Goal: Information Seeking & Learning: Check status

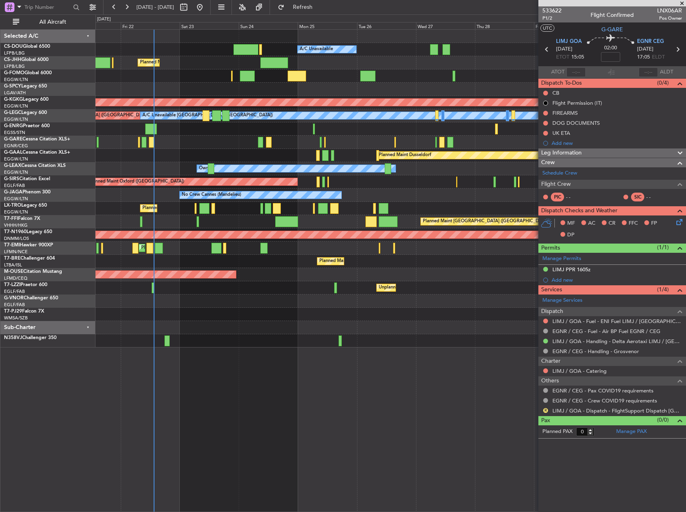
click at [563, 452] on article "533622 P1/2 Flight Confirmed LNX06AR Pos Owner UTC G-GARE LIMJ GOA 04/09/2025 E…" at bounding box center [612, 258] width 148 height 505
click at [320, 7] on span "Refresh" at bounding box center [303, 7] width 34 height 6
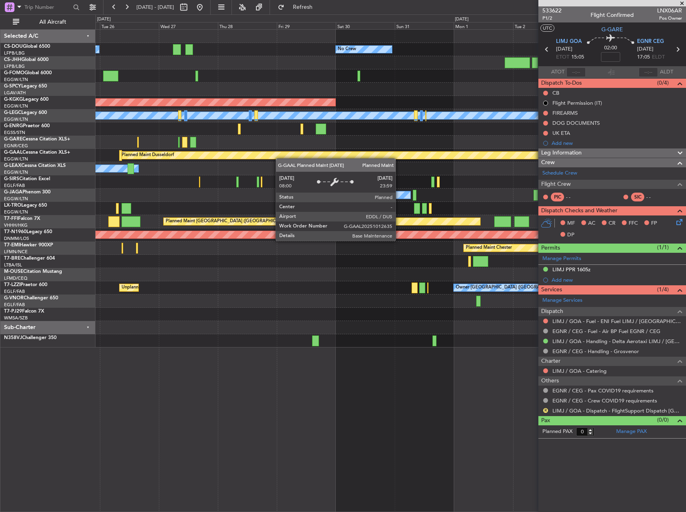
click at [253, 158] on div "No Crew A/C Unavailable Planned Maint Paris (Le Bourget) AOG Maint Istanbul (At…" at bounding box center [390, 189] width 590 height 318
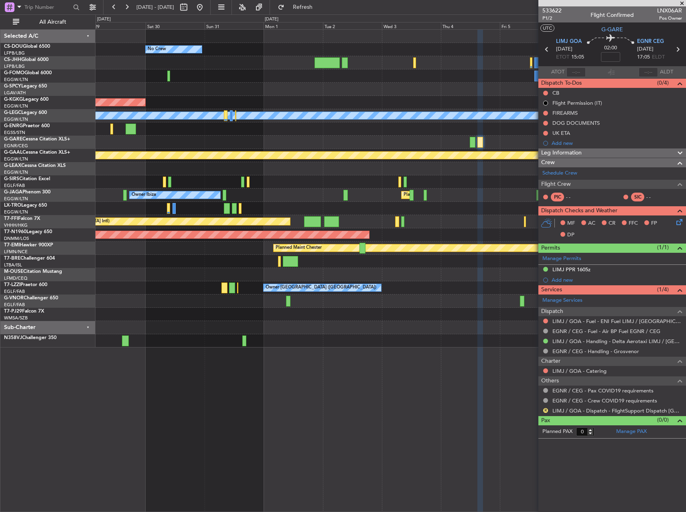
click at [294, 166] on div "No Crew AOG Maint Istanbul (Ataturk) A/C Unavailable London (Luton) Planned Mai…" at bounding box center [390, 189] width 590 height 318
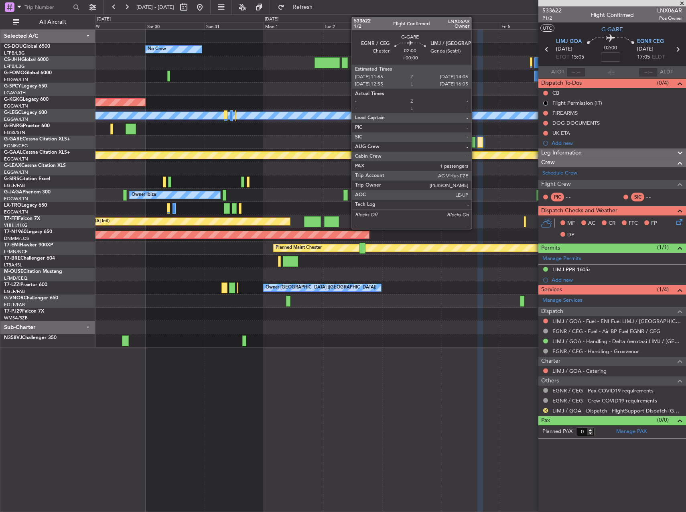
click at [475, 144] on div at bounding box center [473, 142] width 6 height 11
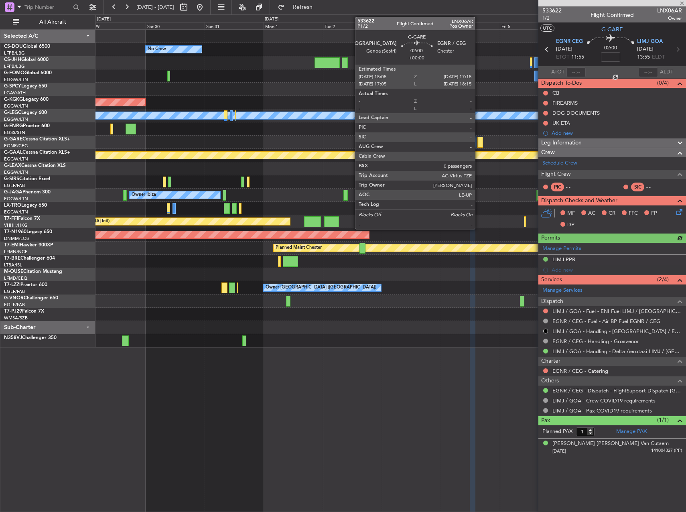
click at [478, 141] on div at bounding box center [480, 142] width 6 height 11
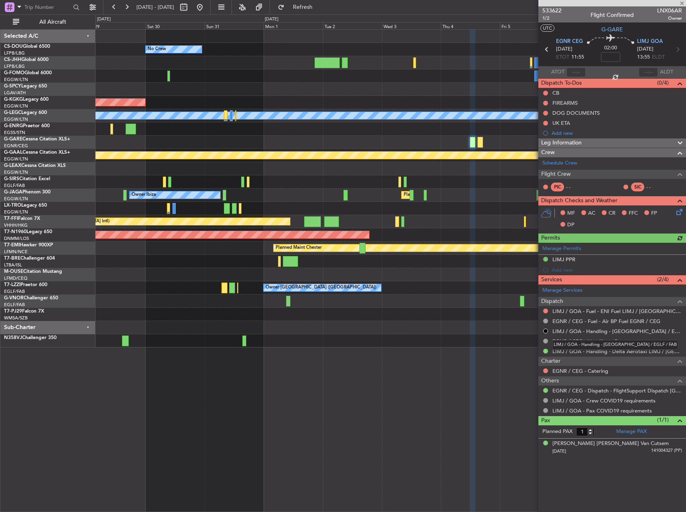
type input "0"
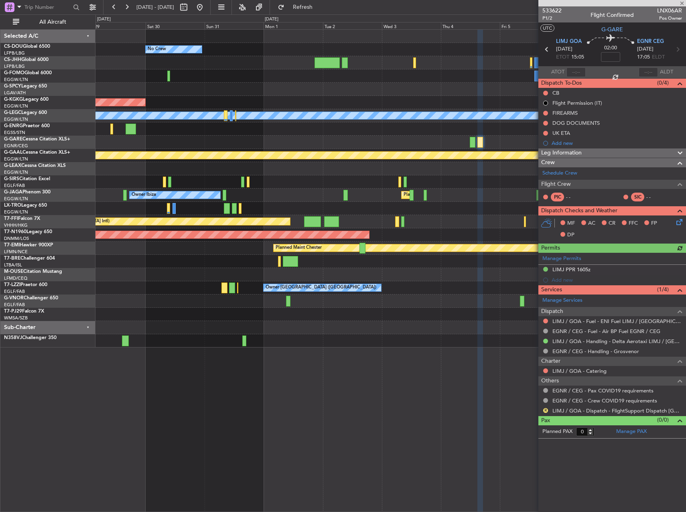
click at [589, 414] on mat-tooltip-component "LIMJ / GOA - Dispatch - FlightSupport Dispatch UK" at bounding box center [620, 427] width 132 height 28
click at [586, 412] on link "LIMJ / GOA - Dispatch - FlightSupport Dispatch UK" at bounding box center [617, 410] width 130 height 7
click at [525, 201] on div "Planned Maint London (Luton) Owner Ibiza" at bounding box center [390, 194] width 590 height 13
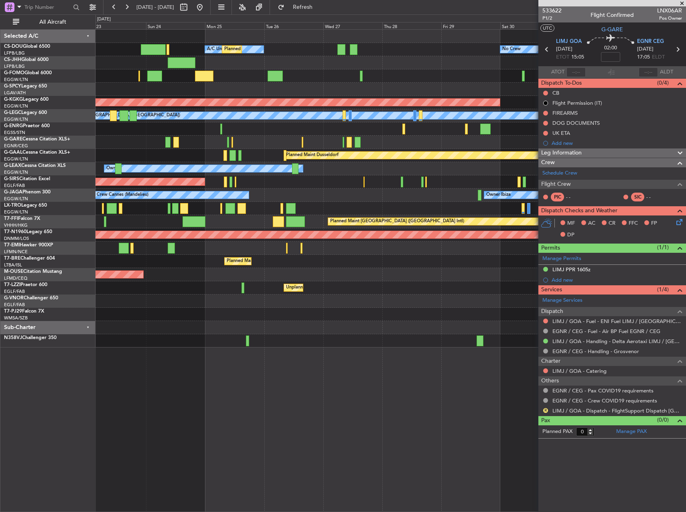
click at [477, 246] on div "No Crew A/C Unavailable Planned Maint Paris (Le Bourget) Planned Maint London (…" at bounding box center [390, 189] width 590 height 318
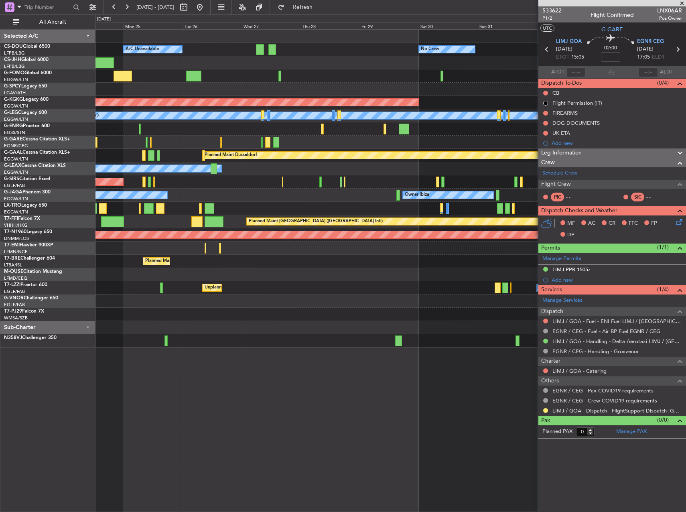
click at [539, 188] on fb-app "22 Aug 2025 - 01 Sep 2025 Refresh Quick Links All Aircraft No Crew Planned Main…" at bounding box center [343, 259] width 686 height 506
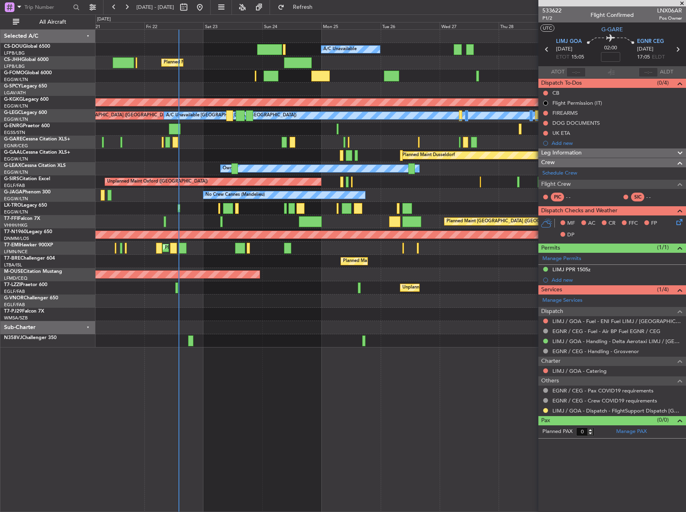
click at [685, 5] on span at bounding box center [682, 3] width 8 height 7
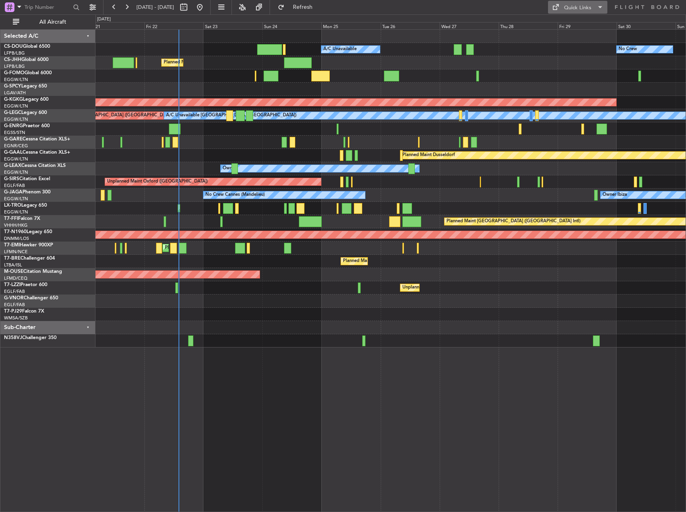
click at [585, 8] on div "Quick Links" at bounding box center [577, 8] width 27 height 8
click at [567, 27] on button "Trip Builder" at bounding box center [578, 26] width 60 height 19
click at [267, 208] on div "Planned Maint [GEOGRAPHIC_DATA] ([GEOGRAPHIC_DATA])" at bounding box center [390, 208] width 590 height 13
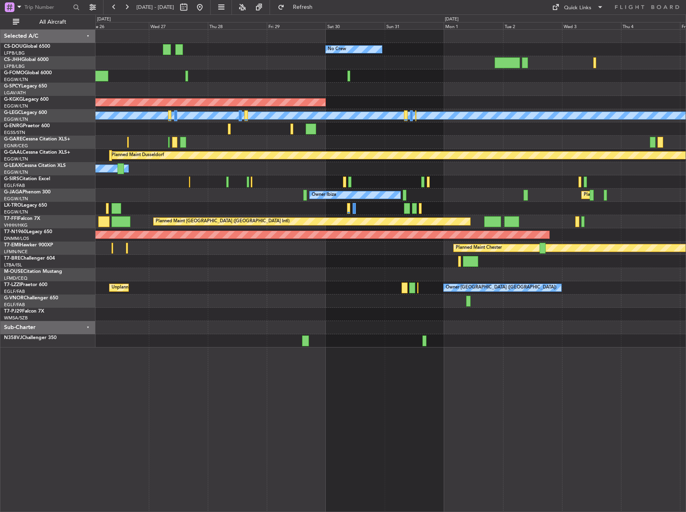
click at [317, 192] on div "No Crew A/C Unavailable Planned Maint Paris (Le Bourget) AOG Maint Istanbul (At…" at bounding box center [390, 189] width 590 height 318
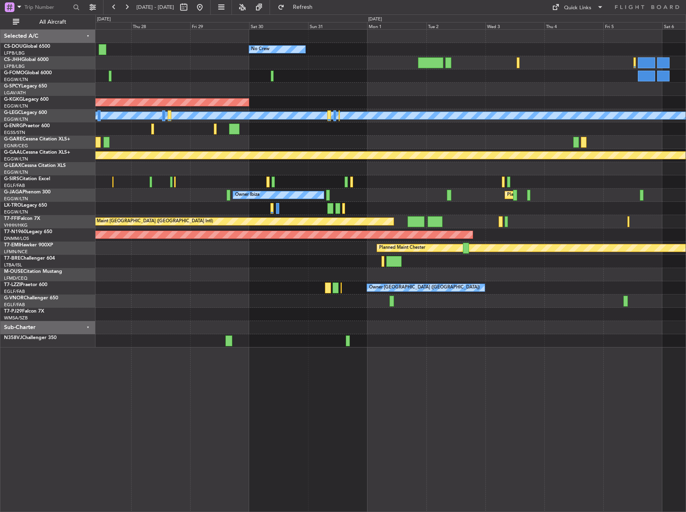
click at [413, 259] on div "Planned Maint Warsaw ([GEOGRAPHIC_DATA])" at bounding box center [390, 261] width 590 height 13
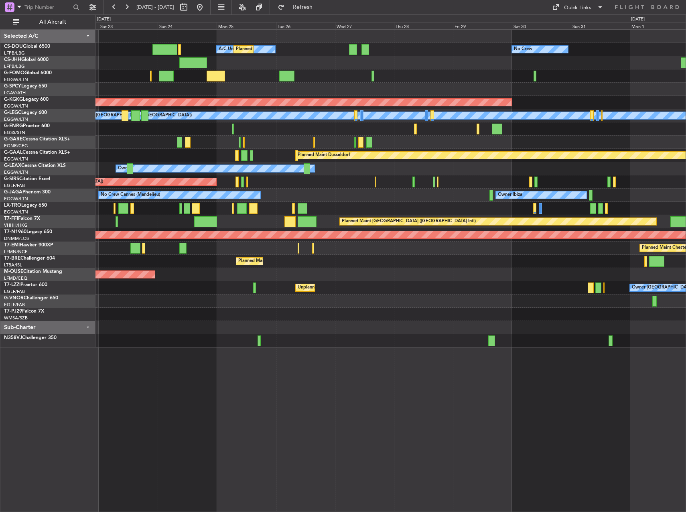
click at [572, 269] on div "No Crew A/C Unavailable Planned Maint Paris (Le Bourget) Planned Maint London (…" at bounding box center [390, 189] width 590 height 318
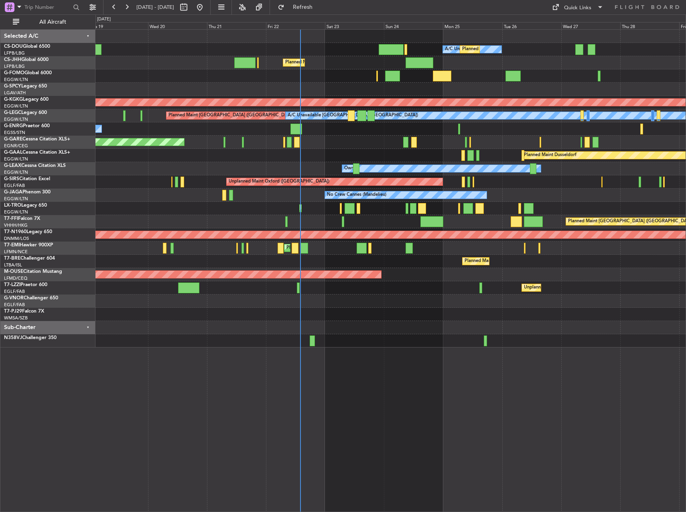
click at [472, 256] on div "A/C Unavailable Planned Maint Paris (Le Bourget) Planned Maint London (Luton) N…" at bounding box center [390, 189] width 590 height 318
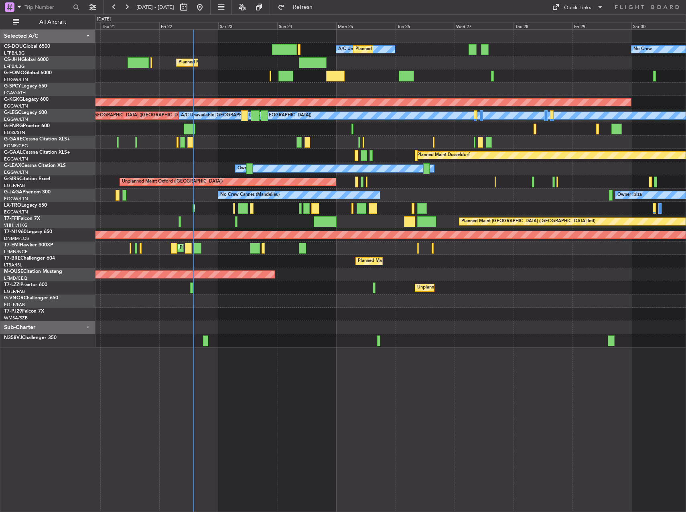
click at [277, 252] on div "A/C Unavailable Planned Maint Paris (Le Bourget) No Crew Planned Maint London (…" at bounding box center [390, 189] width 590 height 318
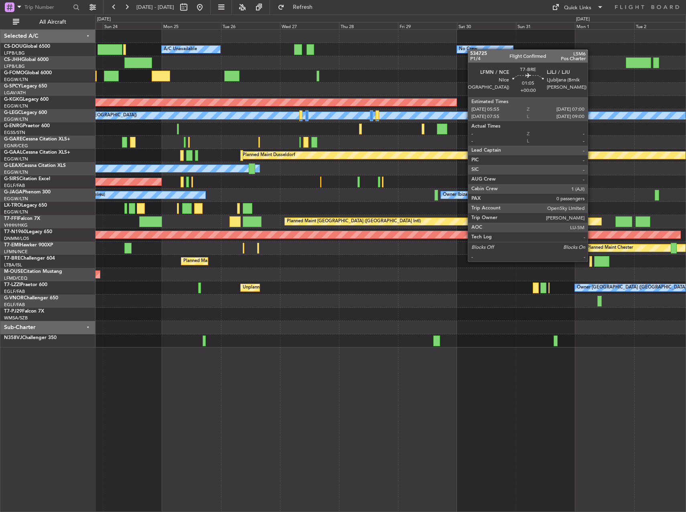
click at [591, 261] on div at bounding box center [590, 261] width 3 height 11
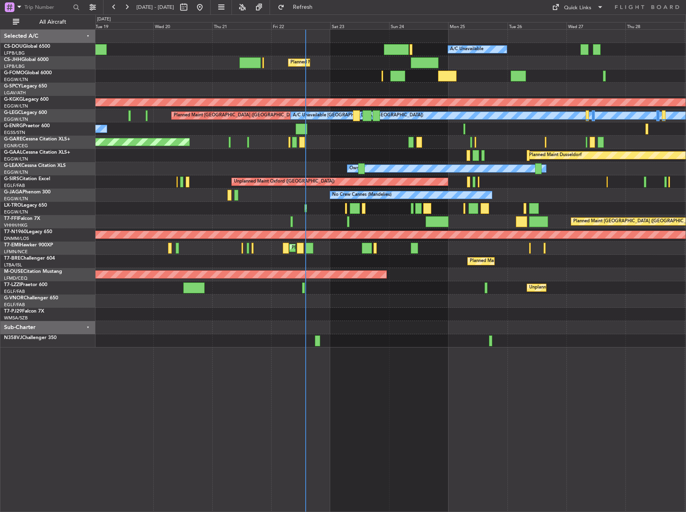
click at [592, 249] on div "Planned Maint Chester" at bounding box center [390, 247] width 590 height 13
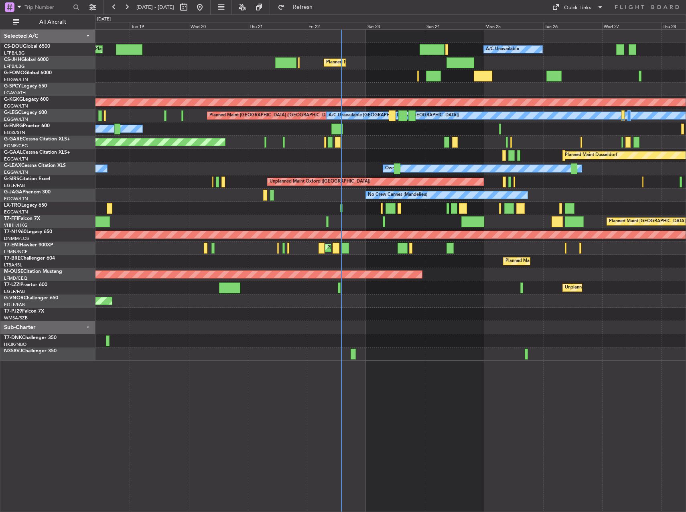
click at [632, 272] on div "Planned Maint Paris (Le Bourget) A/C Unavailable Planned Maint London (Luton) N…" at bounding box center [390, 195] width 590 height 331
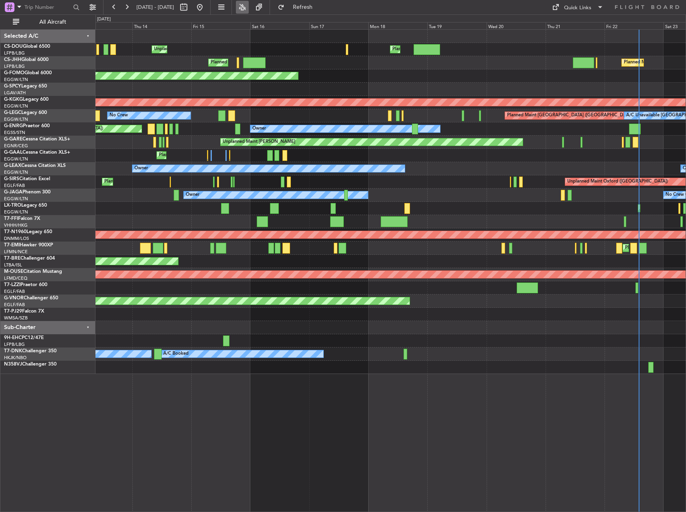
click at [249, 6] on button at bounding box center [242, 7] width 13 height 13
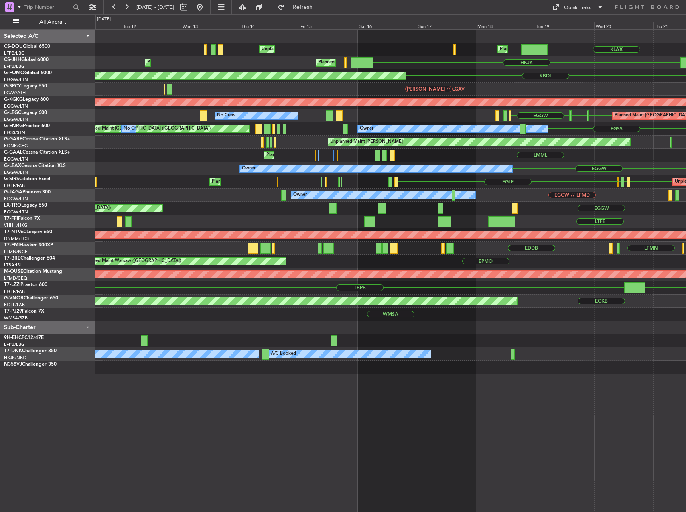
click at [138, 260] on div "Planned Maint Warsaw (Modlin) EPMO" at bounding box center [390, 261] width 590 height 13
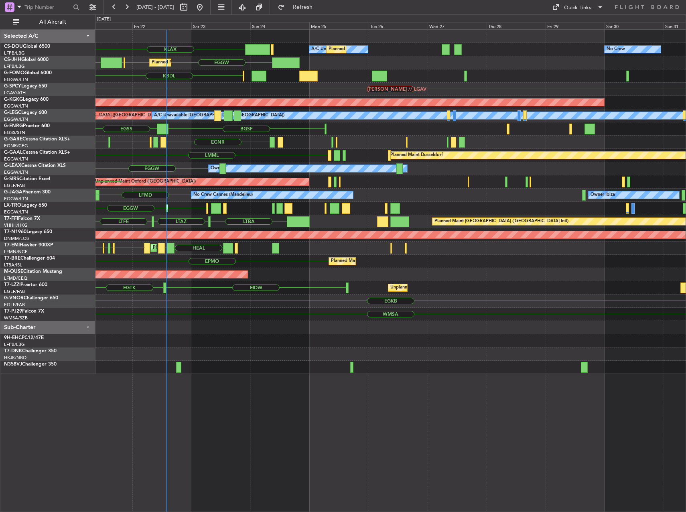
click at [193, 296] on div "EGKB" at bounding box center [390, 300] width 590 height 13
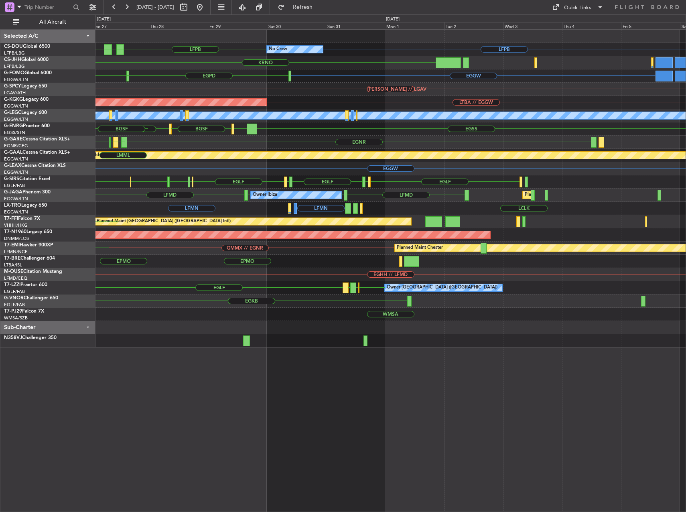
click at [194, 264] on div "EPMO Planned Maint Warsaw (Modlin) EPMO" at bounding box center [390, 261] width 590 height 13
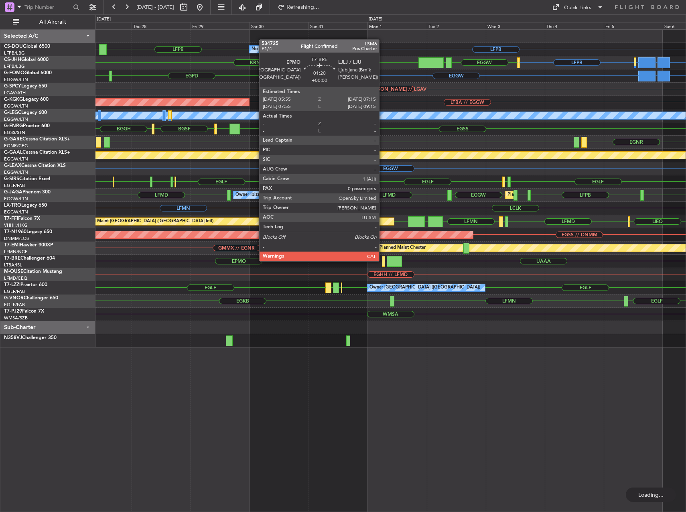
click at [383, 260] on div at bounding box center [384, 261] width 4 height 11
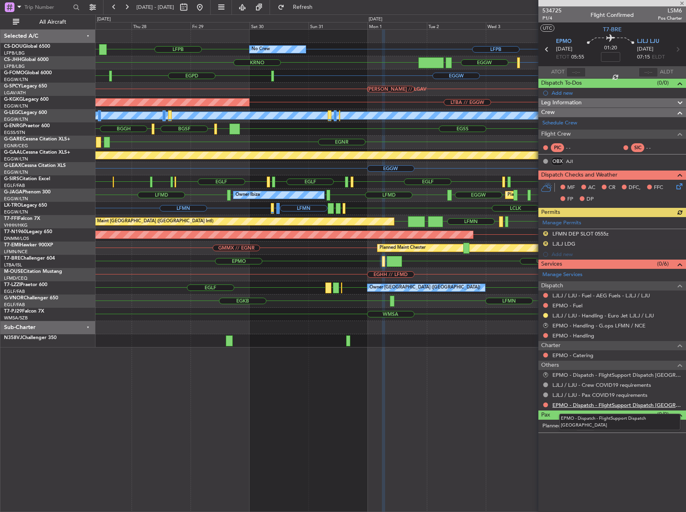
click at [598, 407] on link "EPMO - Dispatch - FlightSupport Dispatch [GEOGRAPHIC_DATA]" at bounding box center [617, 404] width 130 height 7
click at [249, 4] on button at bounding box center [242, 7] width 13 height 13
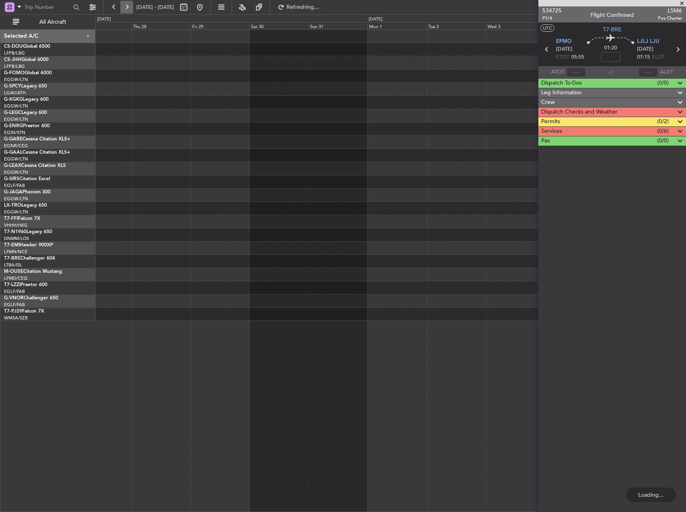
click at [127, 8] on button at bounding box center [126, 7] width 13 height 13
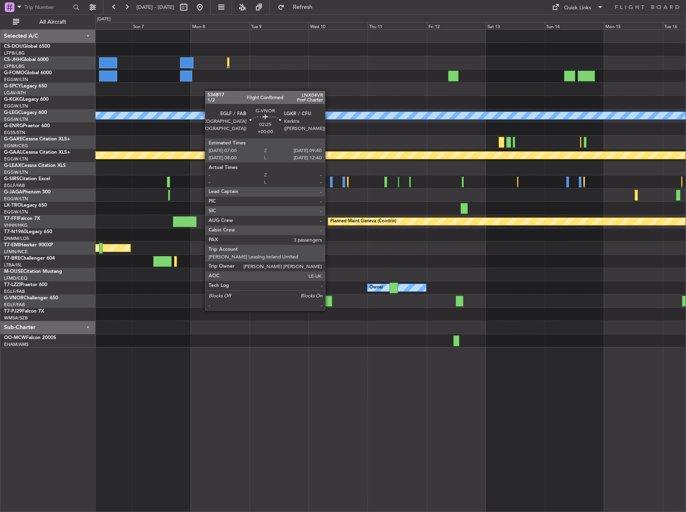
click at [328, 302] on div at bounding box center [328, 301] width 7 height 11
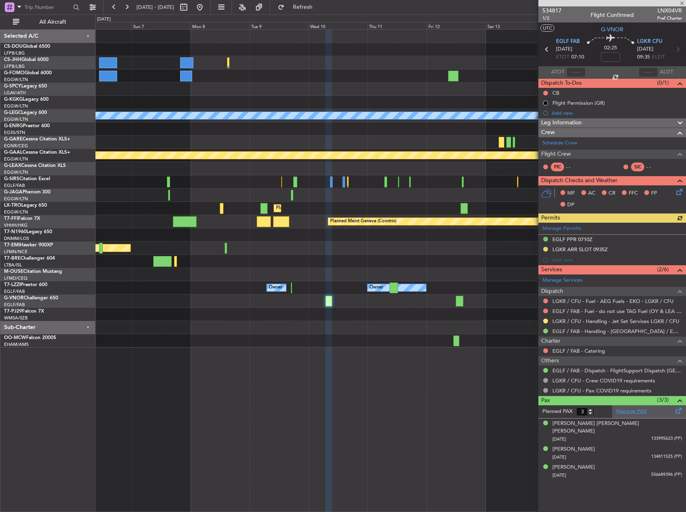
click at [638, 410] on link "Manage PAX" at bounding box center [631, 411] width 30 height 8
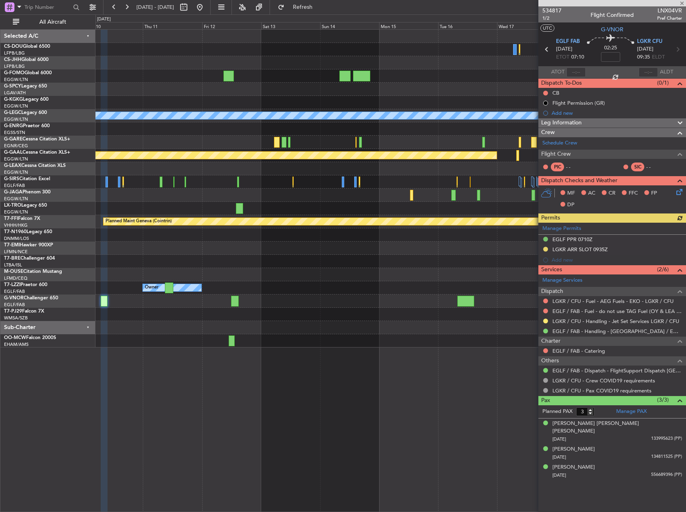
click at [216, 105] on div at bounding box center [390, 102] width 590 height 13
click at [486, 260] on div "A/C Unavailable London (Luton) Planned Maint Dusseldorf Planned Maint Dusseldor…" at bounding box center [390, 189] width 590 height 318
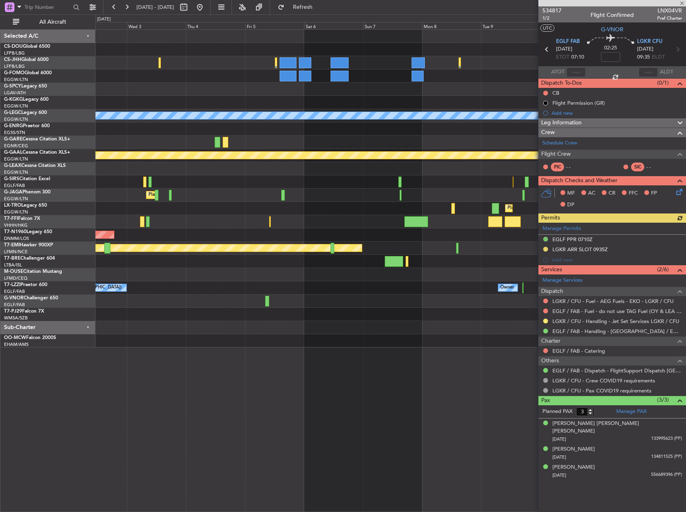
click at [396, 243] on div "A/C Unavailable London (Luton) Planned Maint Dusseldorf Planned Maint London (L…" at bounding box center [390, 189] width 590 height 318
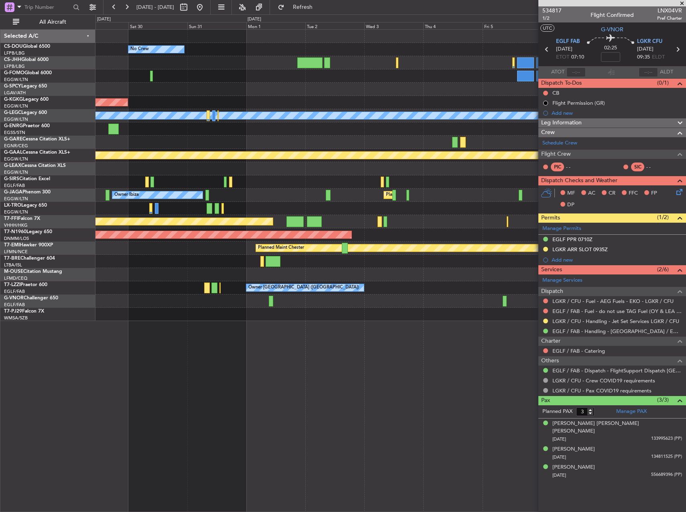
click at [484, 237] on div "Planned Maint [GEOGRAPHIC_DATA] ([GEOGRAPHIC_DATA])" at bounding box center [390, 234] width 590 height 13
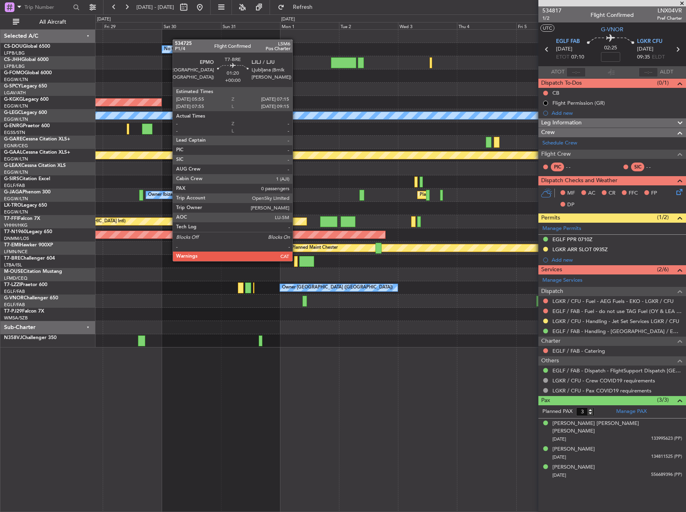
click at [296, 260] on div at bounding box center [296, 261] width 4 height 11
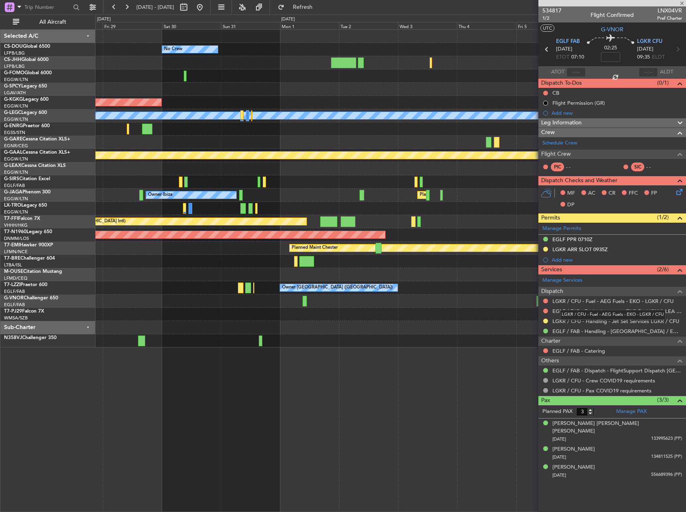
type input "0"
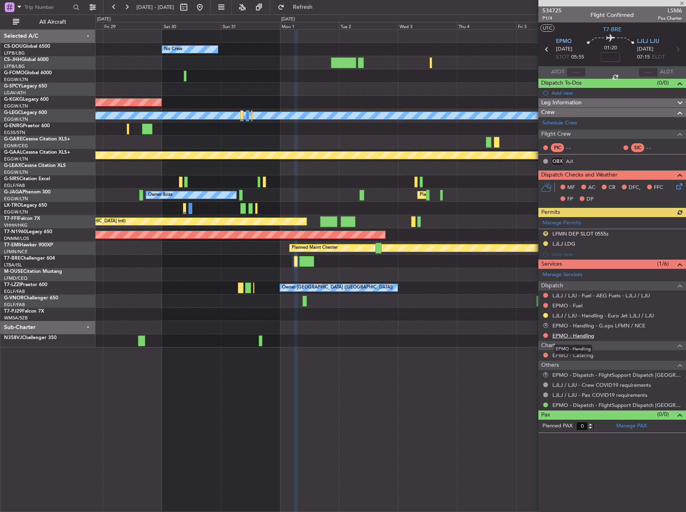
click at [573, 337] on link "EPMO - Handling" at bounding box center [573, 335] width 42 height 7
click at [110, 8] on button at bounding box center [113, 7] width 13 height 13
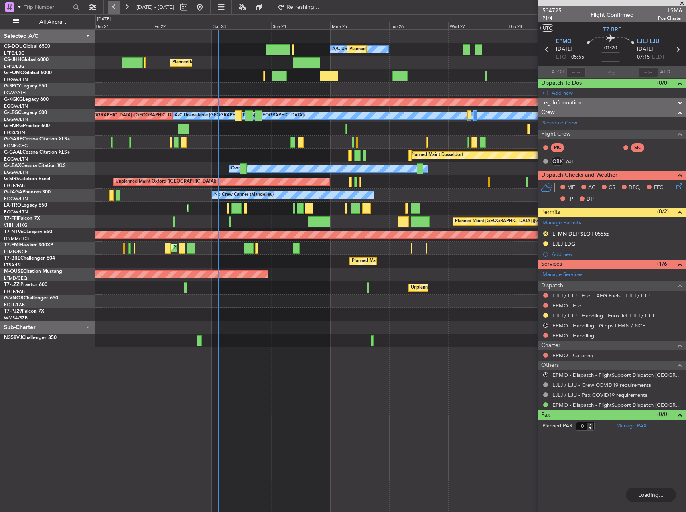
click at [111, 8] on button at bounding box center [113, 7] width 13 height 13
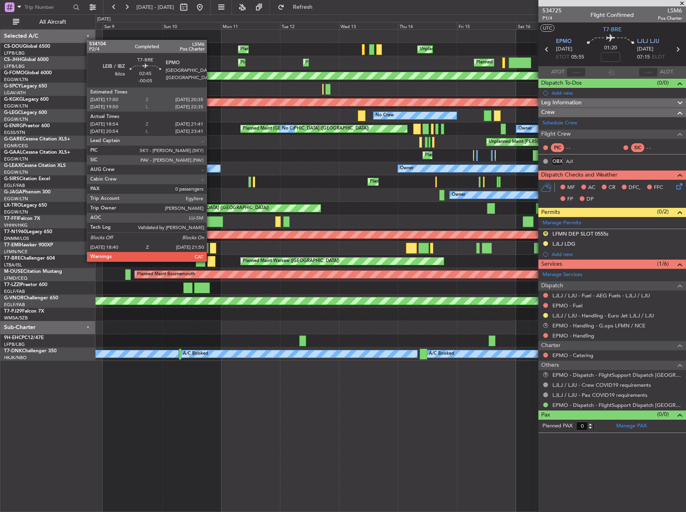
click at [210, 261] on div at bounding box center [211, 261] width 8 height 11
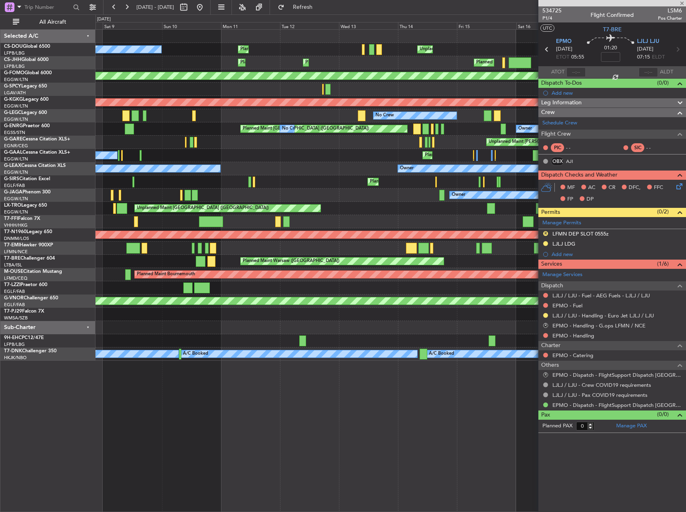
type input "-00:05"
type input "18:54"
type input "21:41"
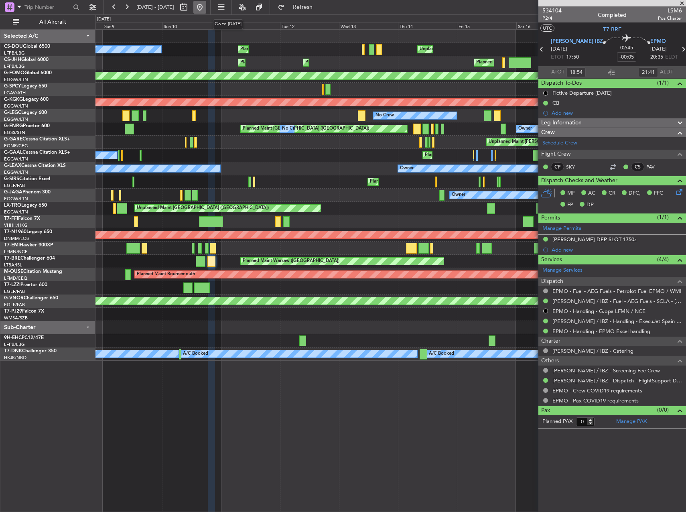
click at [206, 8] on button at bounding box center [199, 7] width 13 height 13
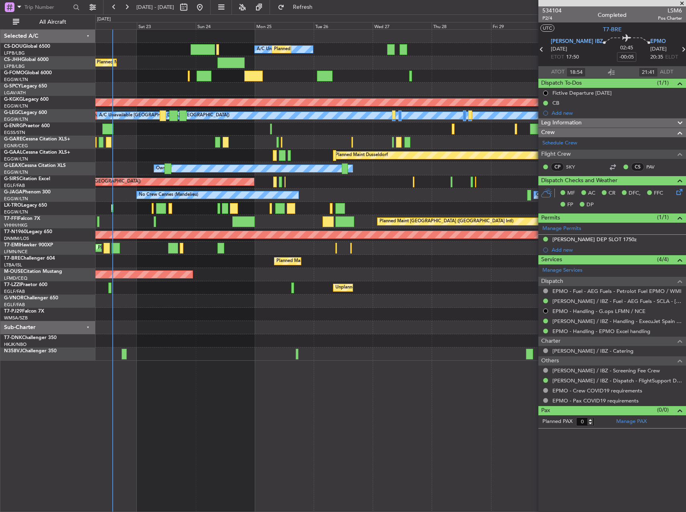
click at [201, 294] on div "A/C Unavailable Planned Maint Paris (Le Bourget) No Crew Planned Maint London (…" at bounding box center [390, 195] width 590 height 331
click at [203, 305] on div at bounding box center [390, 300] width 590 height 13
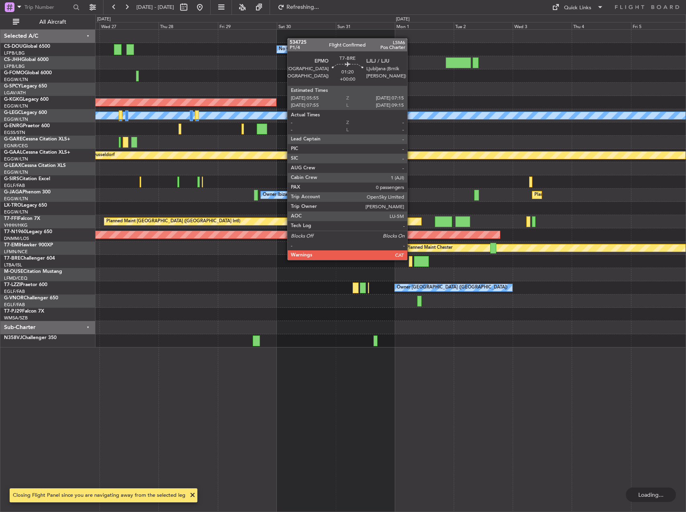
click at [411, 259] on div at bounding box center [411, 261] width 4 height 11
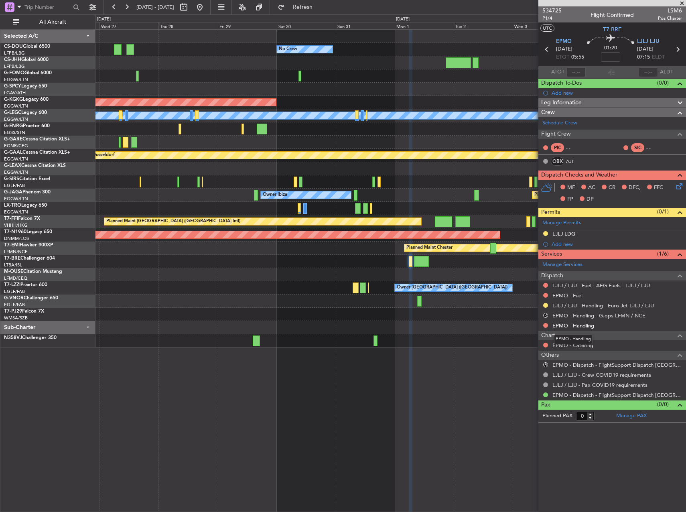
click at [587, 325] on link "EPMO - Handling" at bounding box center [573, 325] width 42 height 7
click at [561, 296] on link "EPMO - Fuel" at bounding box center [567, 295] width 30 height 7
click at [206, 10] on button at bounding box center [199, 7] width 13 height 13
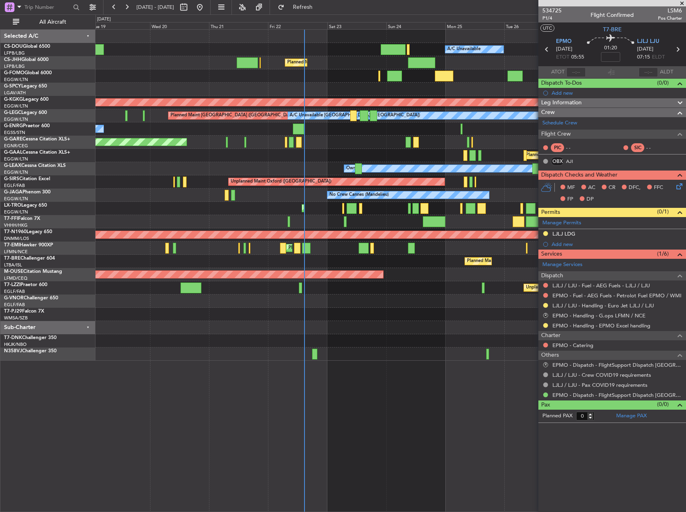
click at [322, 255] on div "Planned Maint Warsaw ([GEOGRAPHIC_DATA])" at bounding box center [390, 261] width 590 height 13
